Goal: Transaction & Acquisition: Purchase product/service

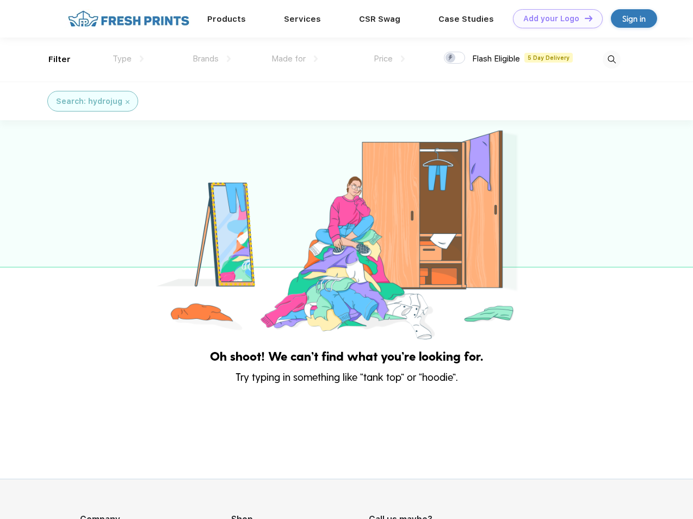
scroll to position [1, 0]
click at [553, 18] on link "Add your Logo Design Tool" at bounding box center [558, 18] width 90 height 19
click at [0, 0] on div "Design Tool" at bounding box center [0, 0] width 0 height 0
click at [583, 18] on link "Add your Logo Design Tool" at bounding box center [558, 18] width 90 height 19
click at [52, 59] on div "Filter" at bounding box center [59, 59] width 22 height 13
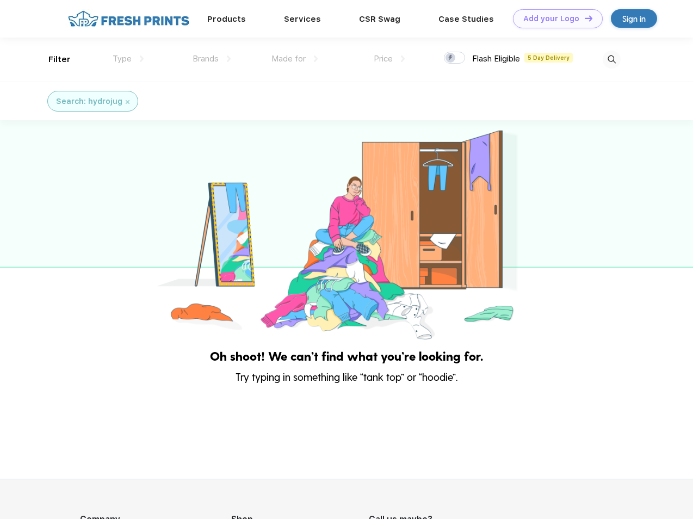
click at [128, 59] on span "Type" at bounding box center [122, 59] width 19 height 10
click at [211, 59] on span "Brands" at bounding box center [205, 59] width 26 height 10
click at [295, 59] on span "Made for" at bounding box center [288, 59] width 34 height 10
click at [389, 59] on span "Price" at bounding box center [382, 59] width 19 height 10
click at [454, 58] on div at bounding box center [454, 58] width 21 height 12
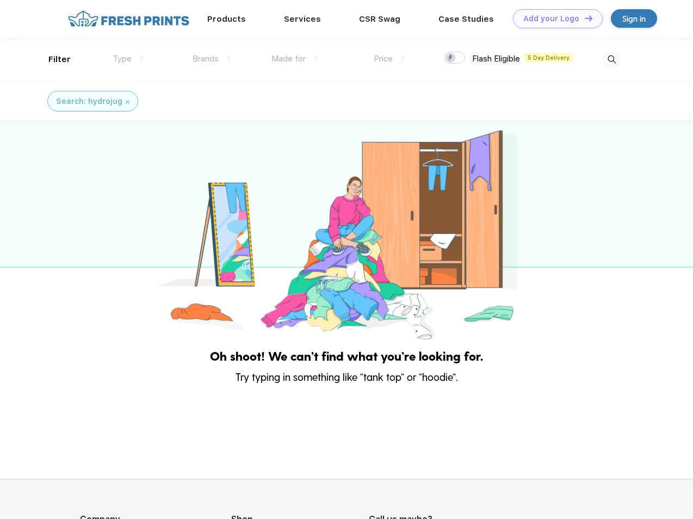
click at [451, 58] on input "checkbox" at bounding box center [447, 54] width 7 height 7
click at [611, 59] on img at bounding box center [611, 60] width 18 height 18
